Goal: Task Accomplishment & Management: Manage account settings

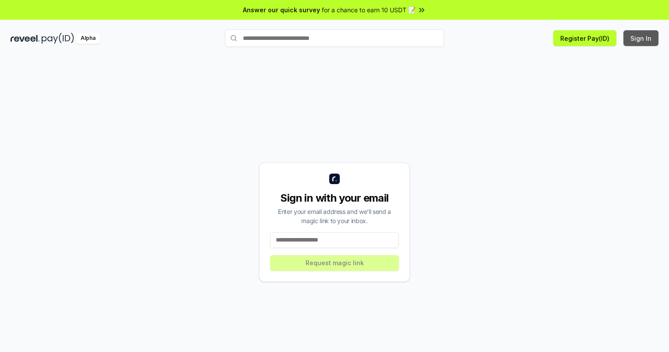
click at [641, 38] on button "Sign In" at bounding box center [640, 38] width 35 height 16
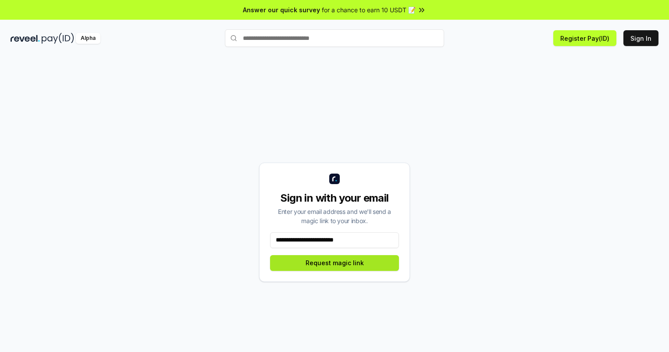
type input "**********"
click at [334, 263] on button "Request magic link" at bounding box center [334, 263] width 129 height 16
